Goal: Complete application form: Complete application form

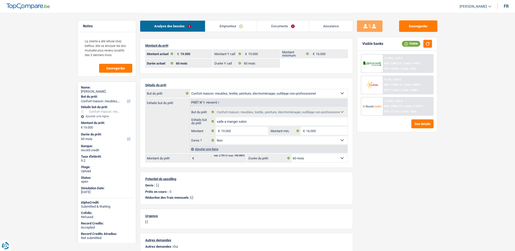
select select "household"
select select "60"
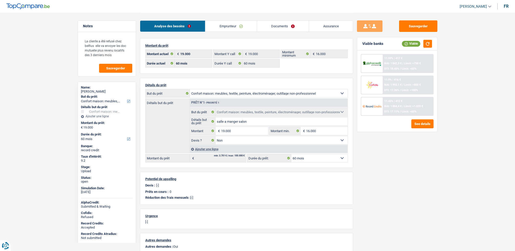
select select "household"
select select "false"
select select "60"
select select "32"
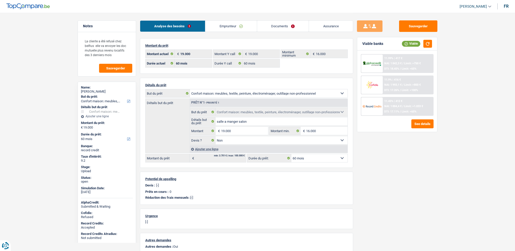
select select "divorced"
click at [224, 27] on link "Emprunteur" at bounding box center [231, 26] width 52 height 11
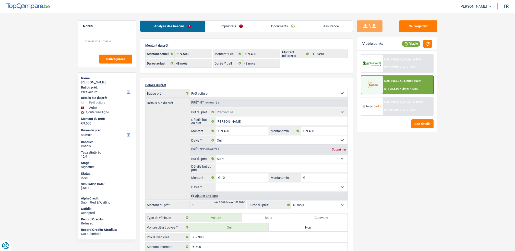
select select "car"
select select "other"
select select "48"
click at [281, 29] on link "Documents" at bounding box center [283, 26] width 52 height 11
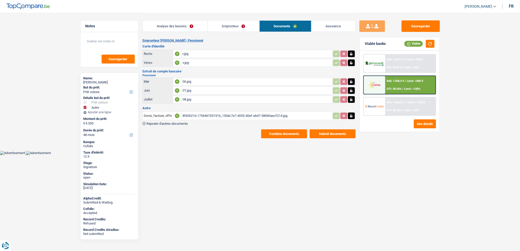
click at [226, 25] on link "Emprunteur" at bounding box center [234, 26] width 52 height 11
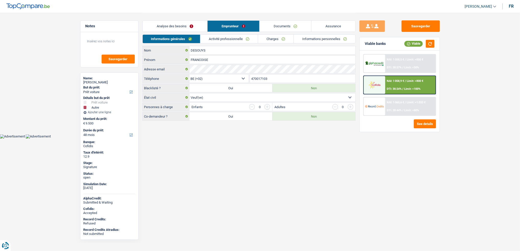
click at [311, 40] on link "Informations personnelles" at bounding box center [325, 39] width 62 height 8
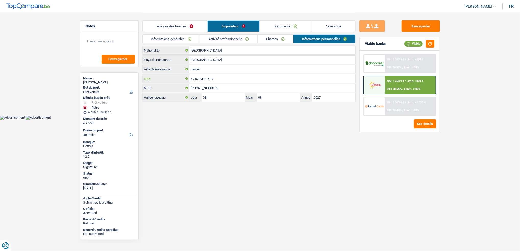
click at [195, 79] on input "57.02.23-116.17" at bounding box center [272, 79] width 166 height 8
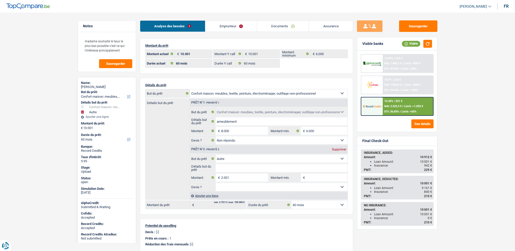
select select "household"
select select "other"
select select "60"
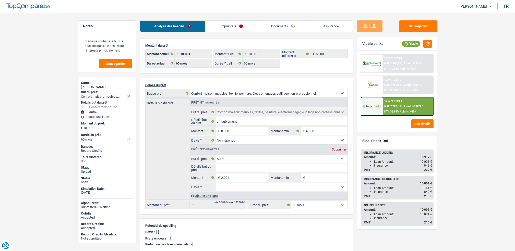
select select "60"
select select "household"
select select "not_answered"
select select "other"
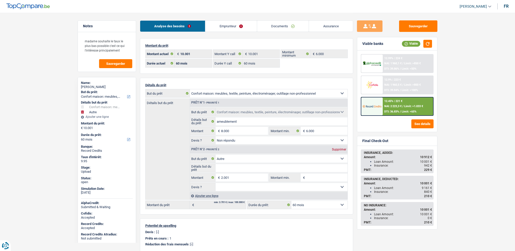
select select "60"
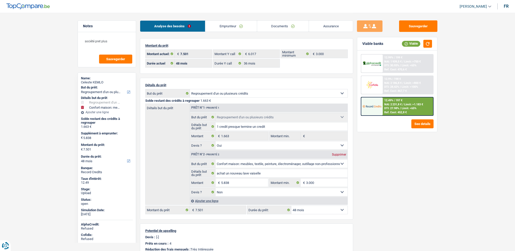
select select "refinancing"
select select "household"
select select "48"
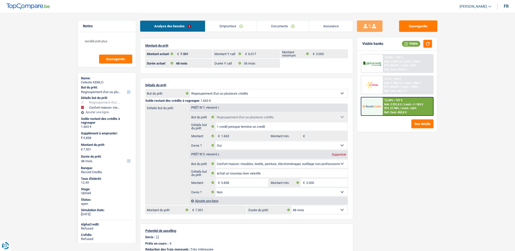
select select "36"
select select "refinancing"
select select "yes"
select select "household"
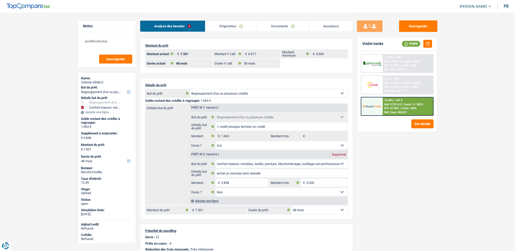
select select "false"
select select "48"
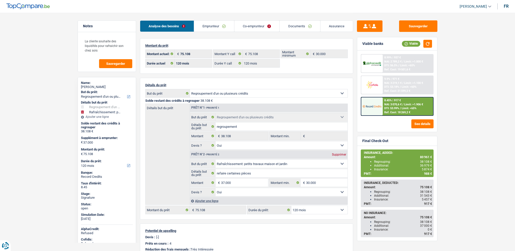
select select "refinancing"
select select "houseOrGarden"
select select "120"
select select "32"
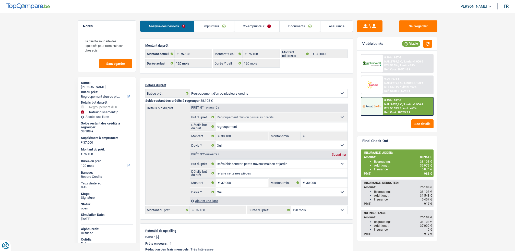
select select "married"
select select "32"
click at [225, 23] on link "Emprunteur" at bounding box center [214, 26] width 40 height 11
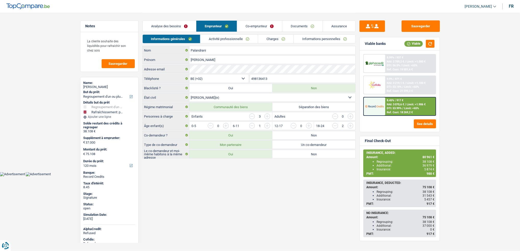
click at [242, 26] on link "Co-emprunteur" at bounding box center [259, 26] width 45 height 11
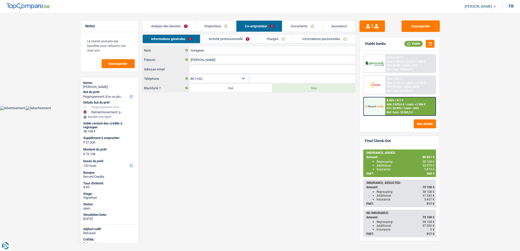
click at [304, 27] on link "Documents" at bounding box center [302, 26] width 40 height 11
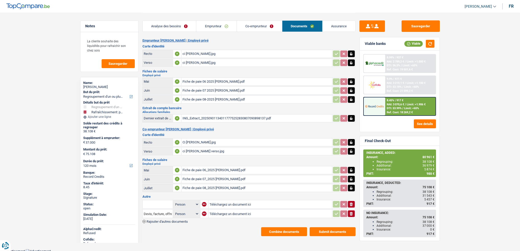
click at [205, 53] on div "ci [PERSON_NAME].jpg" at bounding box center [256, 54] width 149 height 8
click at [196, 143] on div "Ci [PERSON_NAME].jpg" at bounding box center [256, 143] width 149 height 8
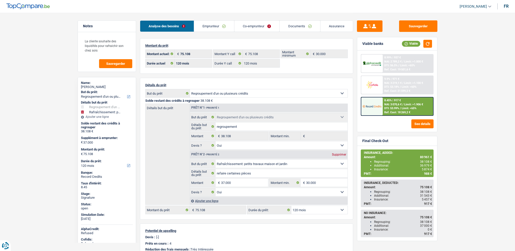
select select "refinancing"
select select "houseOrGarden"
select select "120"
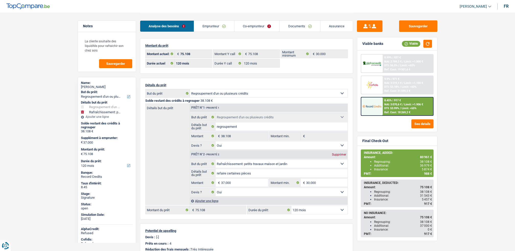
select select "120"
select select "refinancing"
select select "yes"
select select "houseOrGarden"
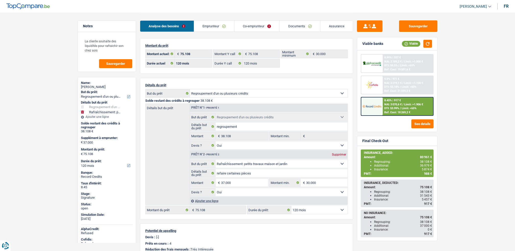
select select "yes"
select select "120"
click at [305, 28] on link "Documents" at bounding box center [299, 26] width 40 height 11
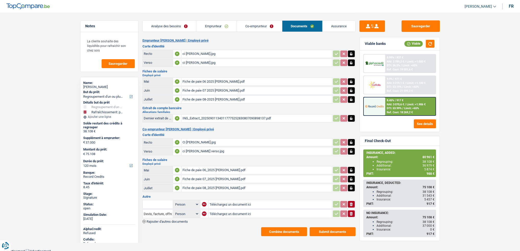
click at [190, 28] on link "Analyse des besoins" at bounding box center [170, 26] width 54 height 11
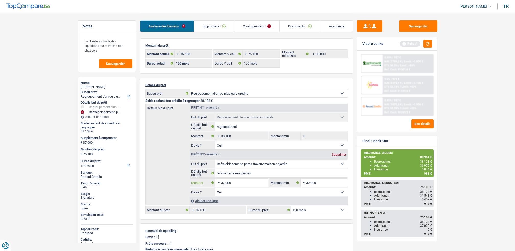
click at [234, 185] on input "37.000" at bounding box center [244, 183] width 47 height 8
click at [340, 96] on select "Confort maison: meubles, textile, peinture, électroménager, outillage non-profe…" at bounding box center [268, 93] width 157 height 8
select select "household"
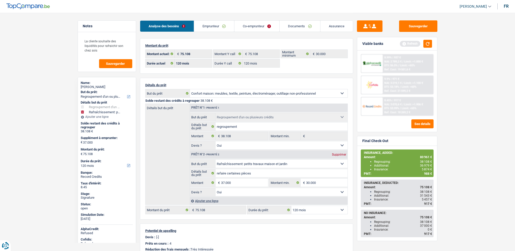
click at [190, 90] on select "Confort maison: meubles, textile, peinture, électroménager, outillage non-profe…" at bounding box center [268, 93] width 157 height 8
select select "household"
select select "houseOrGarden"
type input "37.000"
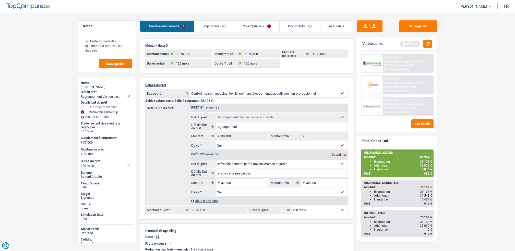
select select "household"
select select
select select "houseOrGarden"
type input "refaire certaines pièces"
type input "37.000"
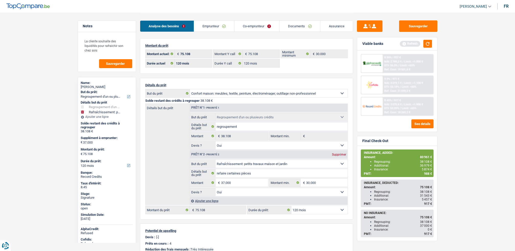
type input "30.000"
select select "houseOrGarden"
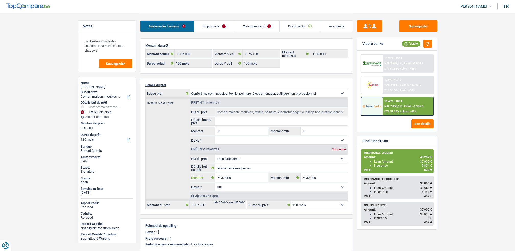
click at [234, 175] on input "37.000" at bounding box center [244, 178] width 47 height 8
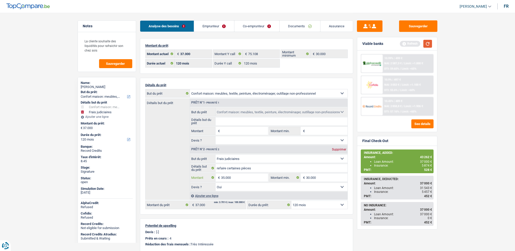
type input "35.000"
click at [431, 41] on button "button" at bounding box center [427, 44] width 9 height 8
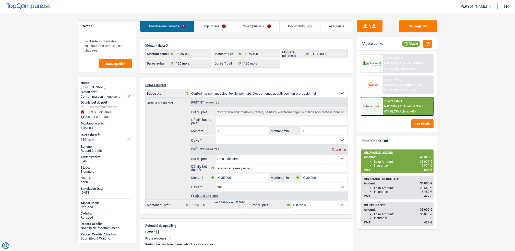
click at [394, 106] on span "NAI: 2 885,2 €" at bounding box center [392, 106] width 17 height 3
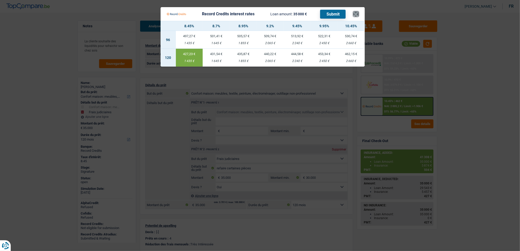
click at [355, 15] on button "×" at bounding box center [355, 13] width 5 height 5
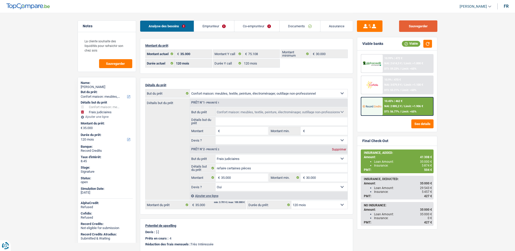
click at [409, 22] on button "Sauvegarder" at bounding box center [418, 25] width 38 height 11
click at [404, 103] on div "10.45% | 462 € NAI: 2 885,2 € / Limit: >1.906 € DTI: 56.77% / Limit: <65%" at bounding box center [408, 106] width 50 height 18
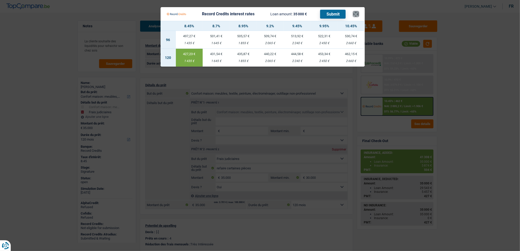
click at [357, 11] on button "×" at bounding box center [355, 13] width 5 height 5
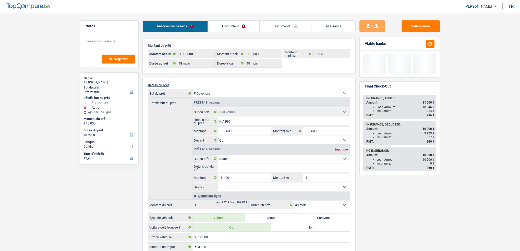
select select "car"
select select "other"
select select "48"
select select "cofidis"
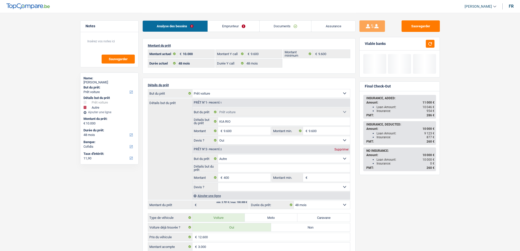
select select "48"
select select "car"
select select "yes"
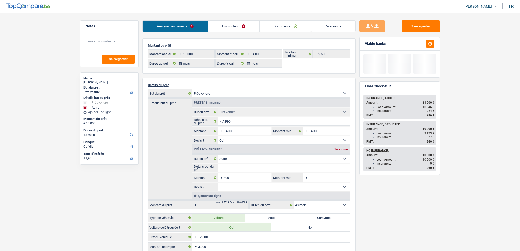
select select "other"
select select "48"
select select "privateEmployee"
select select "familyAllowances"
select select "netSalary"
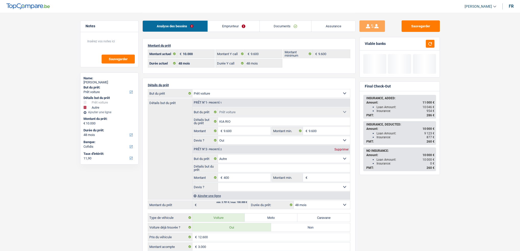
select select "mealVouchers"
select select "BE"
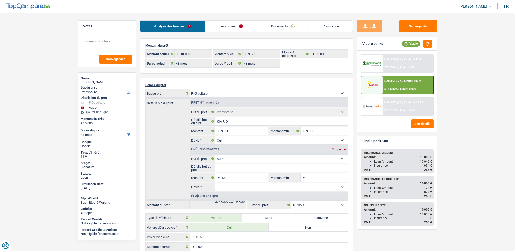
click at [215, 21] on link "Emprunteur" at bounding box center [231, 26] width 52 height 11
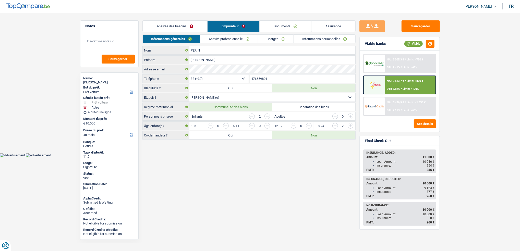
click at [226, 36] on link "Activité professionnelle" at bounding box center [228, 39] width 57 height 8
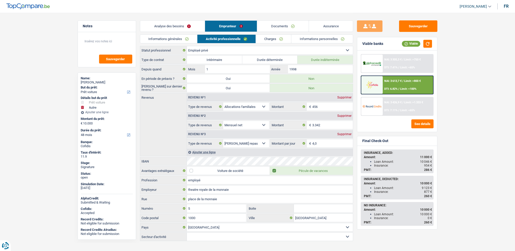
click at [272, 45] on div "Informations générales Activité professionnelle Charges Informations personnell…" at bounding box center [246, 39] width 213 height 11
click at [270, 41] on link "Charges" at bounding box center [273, 39] width 35 height 8
